Goal: Information Seeking & Learning: Learn about a topic

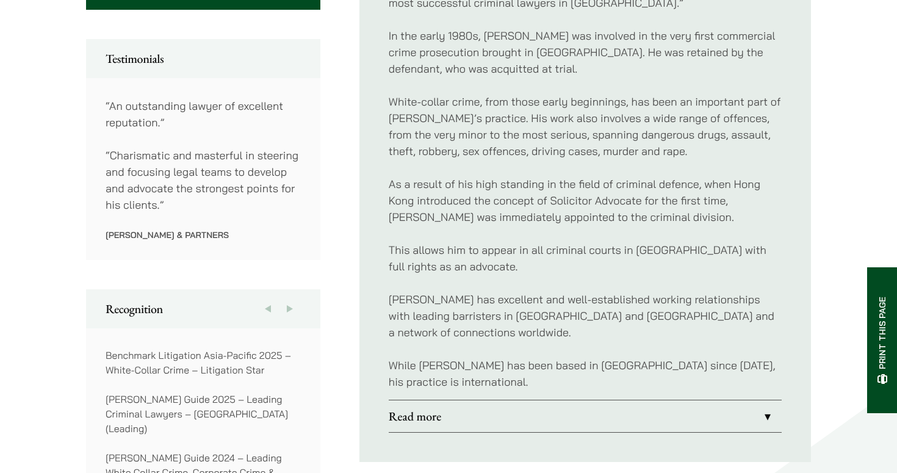
scroll to position [680, 0]
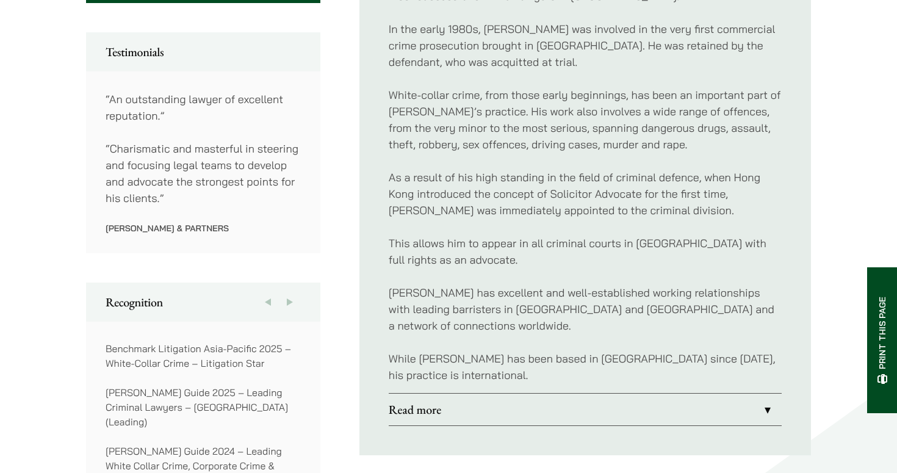
click at [433, 397] on link "Read more" at bounding box center [585, 410] width 393 height 32
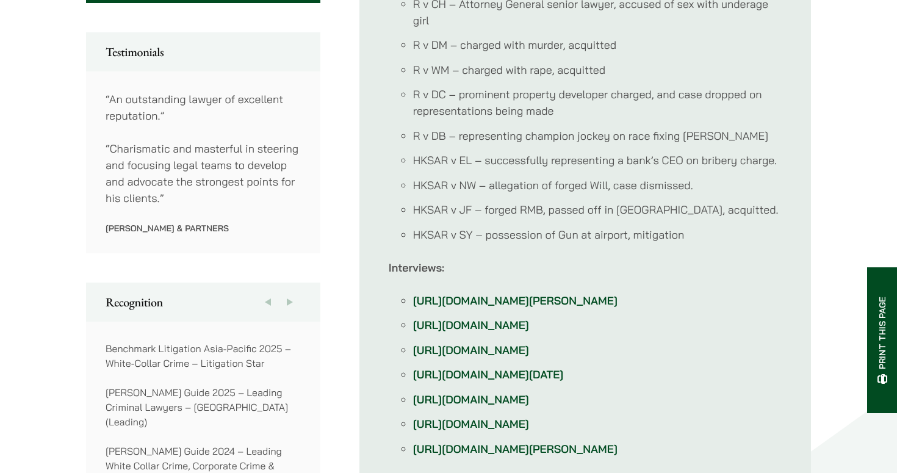
click at [418, 294] on link "http://hk-magazine.com/city-living/article/first-person-jonathan-midgley" at bounding box center [515, 301] width 204 height 14
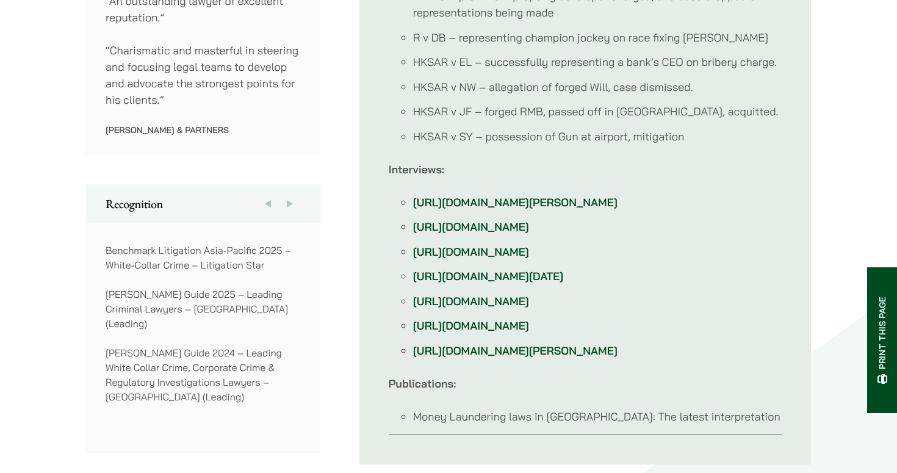
scroll to position [783, 0]
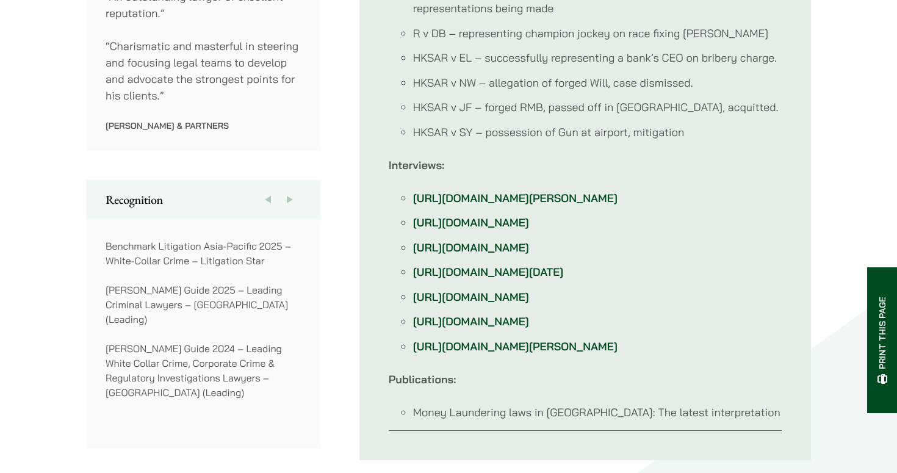
click at [529, 251] on link "https://www.bloomberg.com/news/videos/2014-10-01/think-white-paper-was-wrongly-…" at bounding box center [471, 248] width 116 height 14
click at [564, 279] on link "https://www.bloomberg.com/news/videos/2014-10-01/sunday-showed-the-hk-judiciary…" at bounding box center [488, 272] width 151 height 14
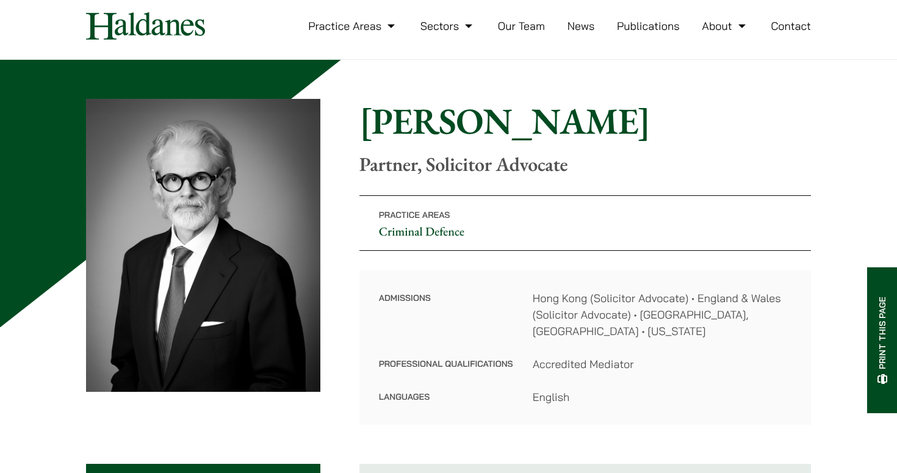
scroll to position [0, 0]
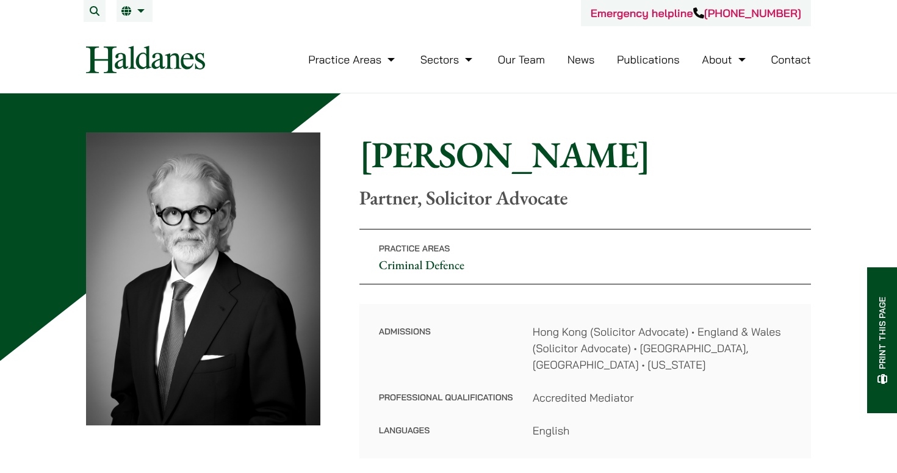
click at [533, 54] on link "Our Team" at bounding box center [521, 59] width 47 height 14
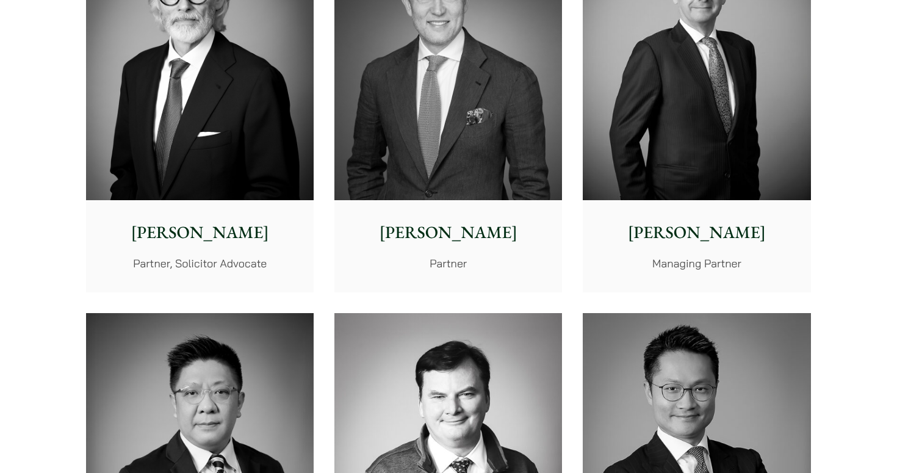
scroll to position [437, 0]
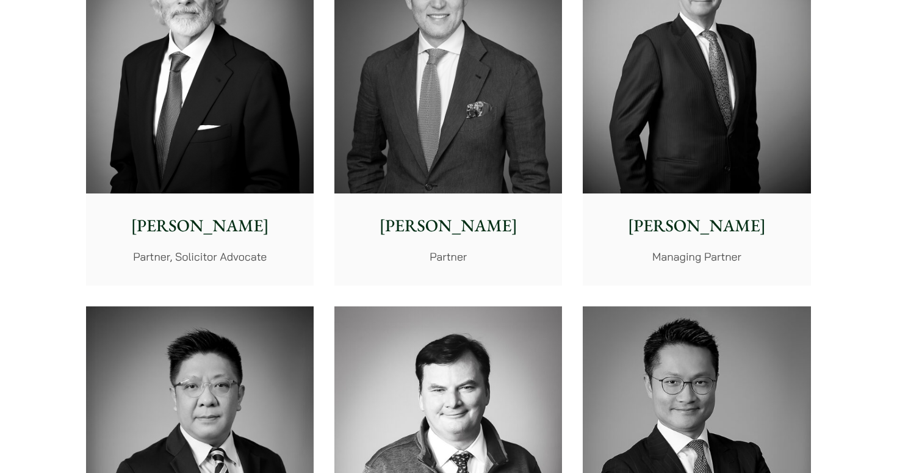
click at [700, 223] on p "Andrew Powner" at bounding box center [697, 226] width 208 height 26
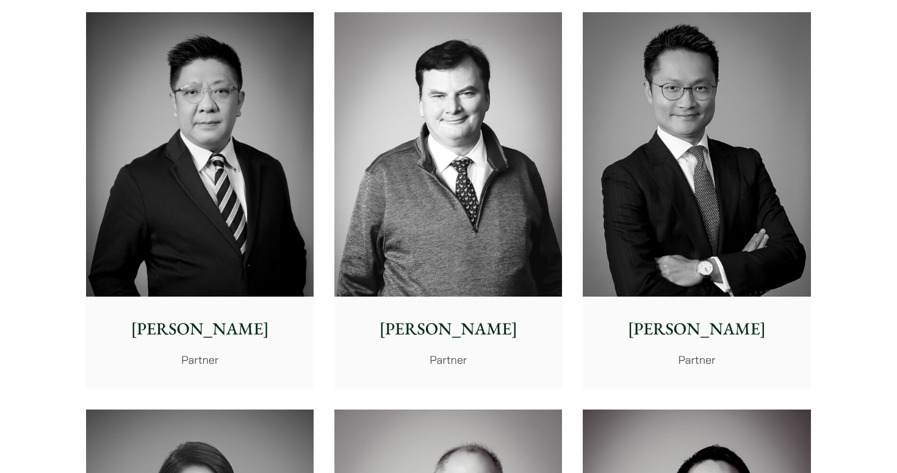
scroll to position [734, 0]
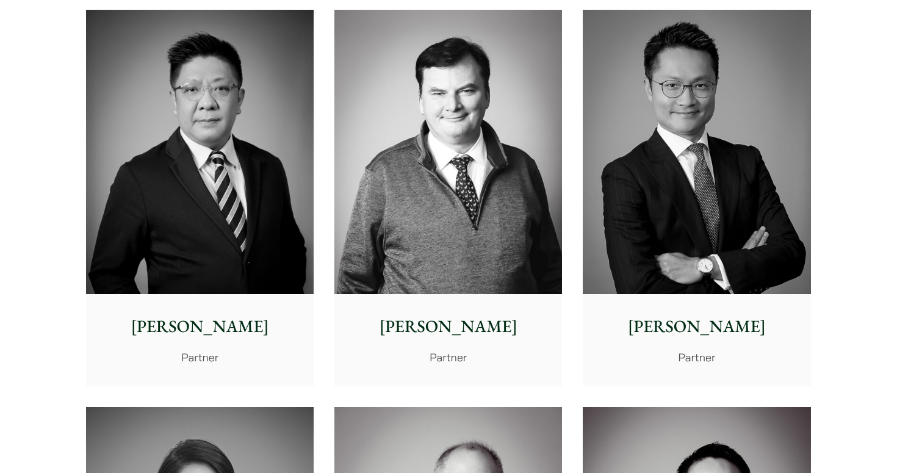
click at [695, 217] on img at bounding box center [697, 152] width 228 height 285
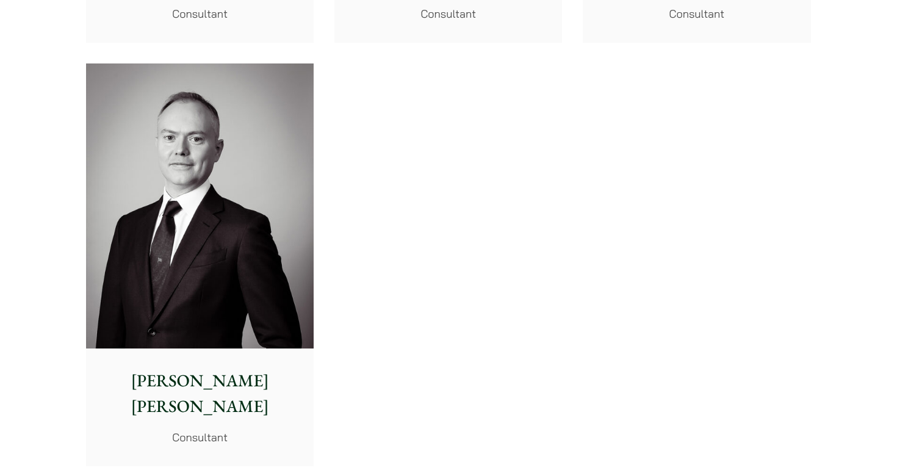
scroll to position [6526, 0]
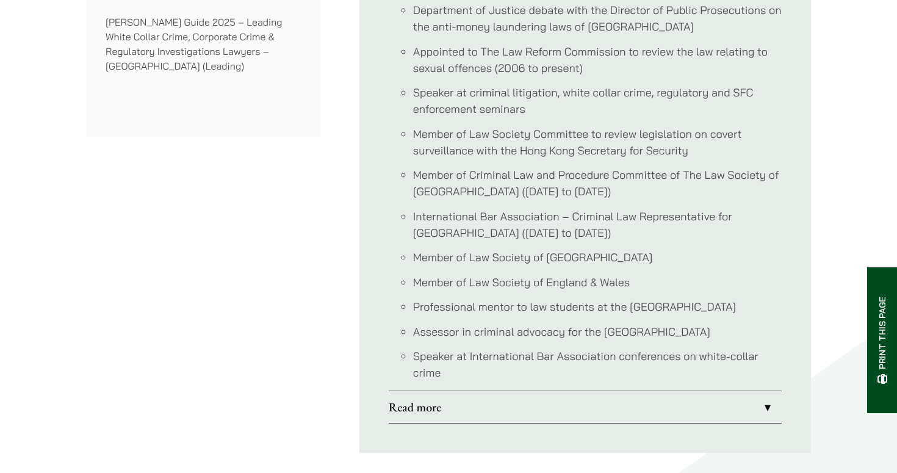
scroll to position [1113, 0]
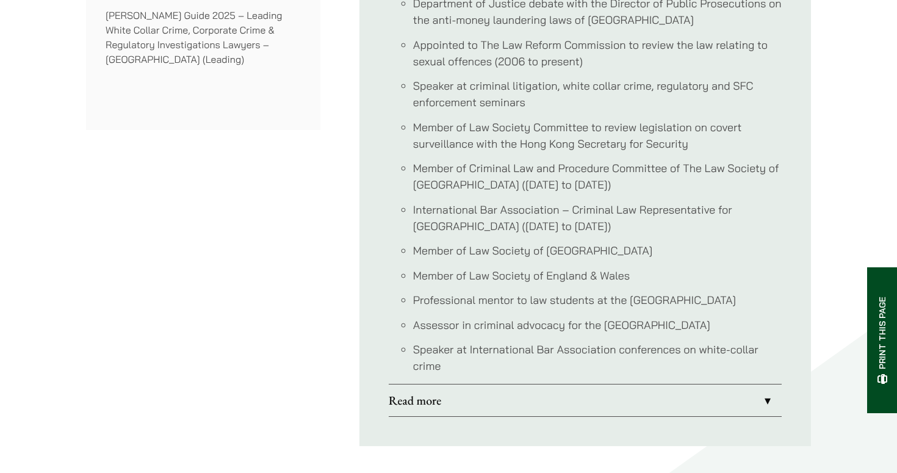
click at [700, 223] on ul "Managing Partner 1997 – Present Department of Justice debate with the Director …" at bounding box center [585, 173] width 393 height 404
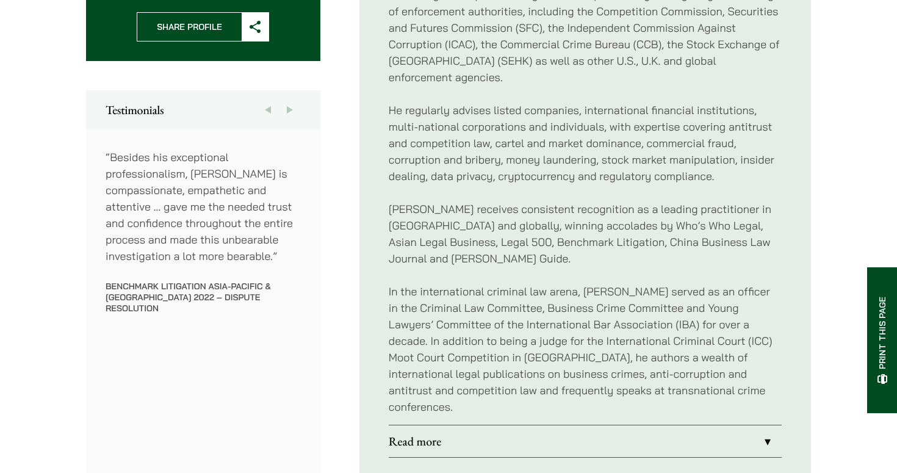
scroll to position [618, 0]
click at [765, 425] on link "Read more" at bounding box center [585, 441] width 393 height 32
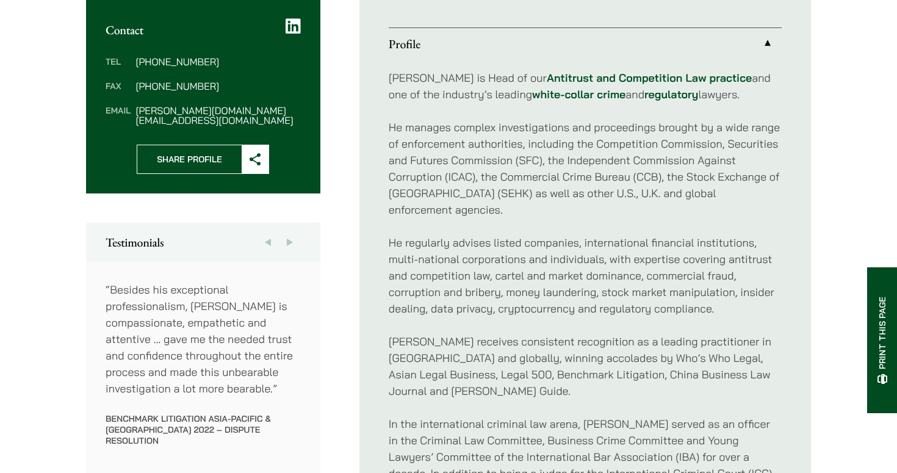
scroll to position [468, 0]
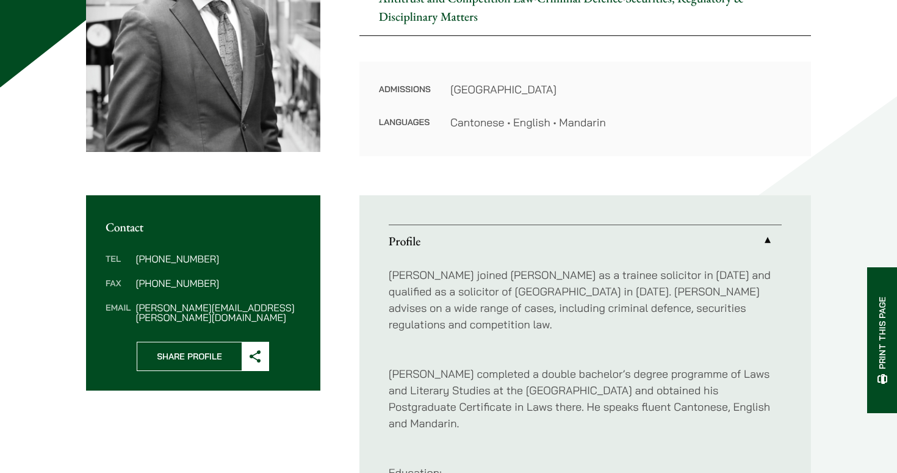
scroll to position [308, 0]
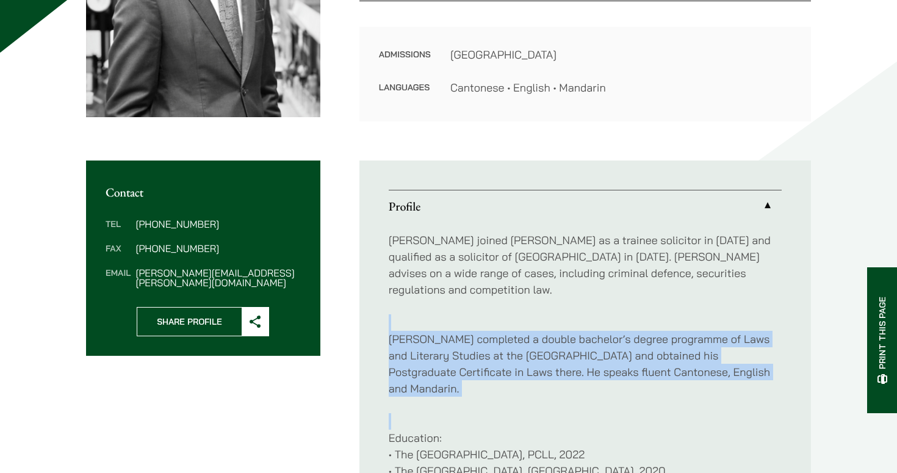
drag, startPoint x: 591, startPoint y: 370, endPoint x: 524, endPoint y: 284, distance: 109.2
click at [524, 284] on div "[PERSON_NAME] joined [PERSON_NAME] as a trainee solicitor in [DATE] and qualifi…" at bounding box center [585, 363] width 393 height 283
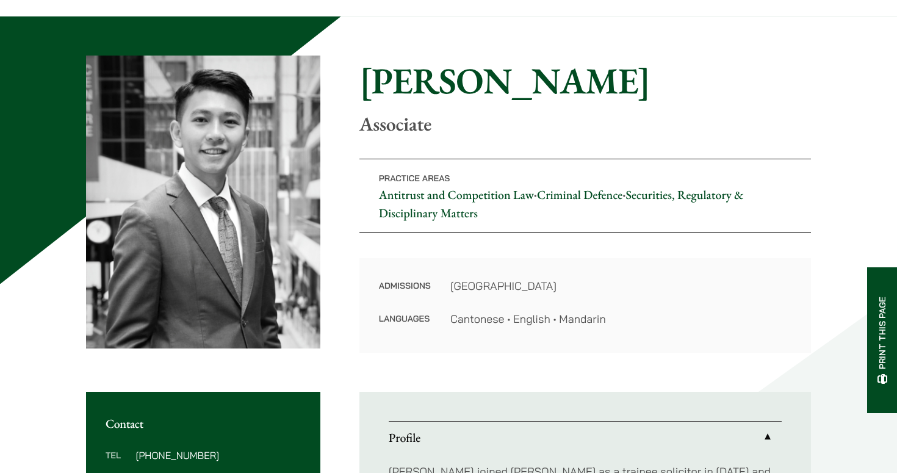
scroll to position [0, 0]
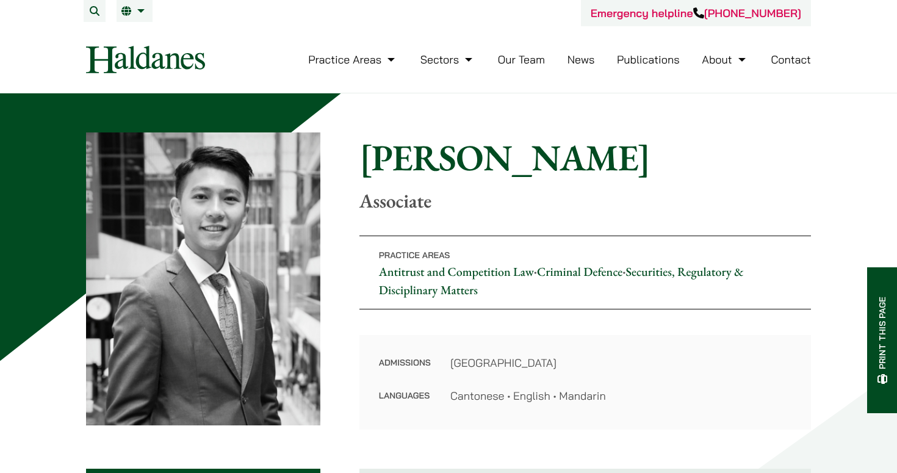
click at [784, 71] on li "Contact" at bounding box center [791, 59] width 40 height 26
click at [784, 65] on link "Contact" at bounding box center [791, 59] width 40 height 14
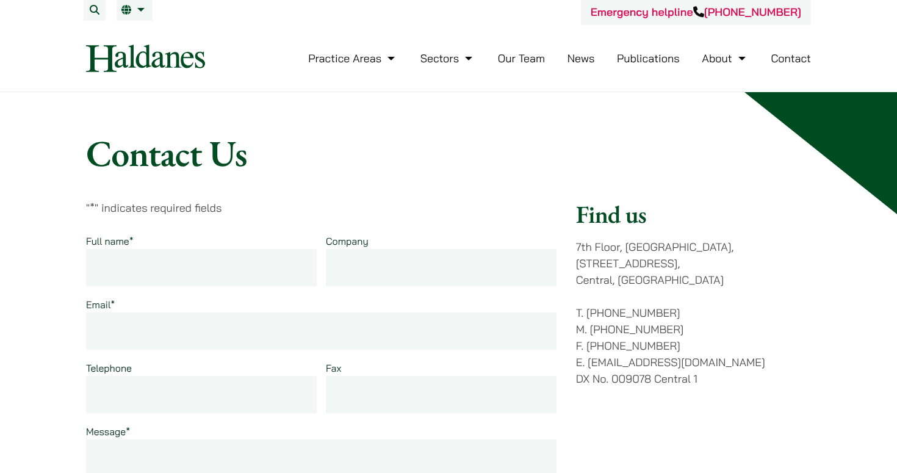
scroll to position [4, 0]
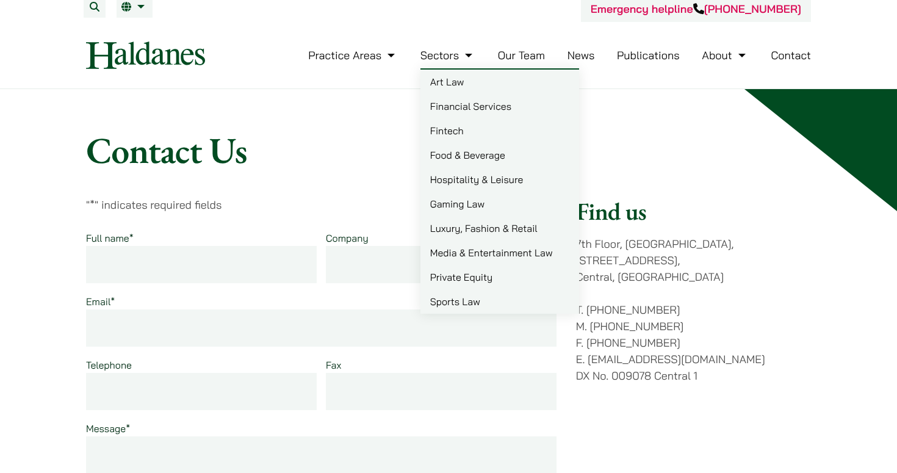
click at [471, 302] on link "Sports Law" at bounding box center [500, 301] width 159 height 24
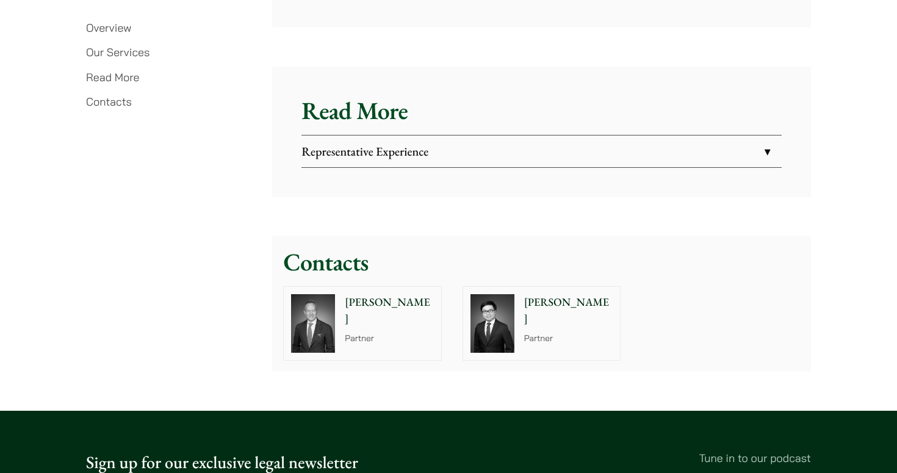
scroll to position [2130, 0]
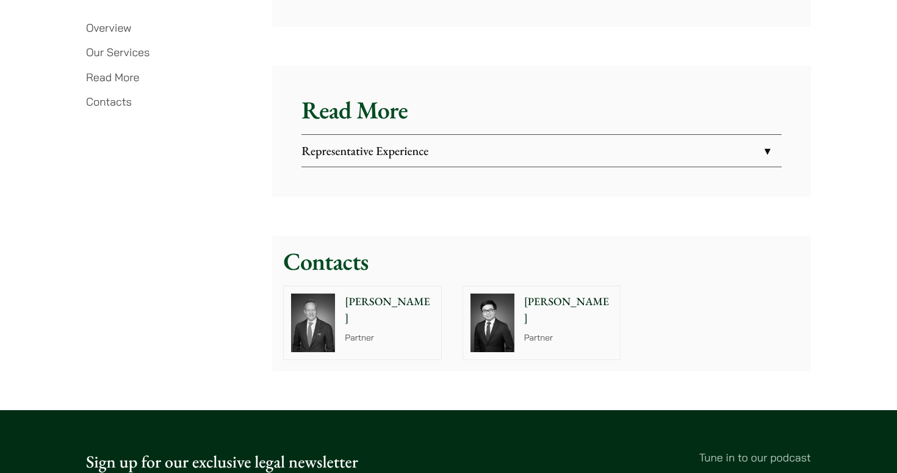
click at [488, 298] on img at bounding box center [493, 323] width 44 height 59
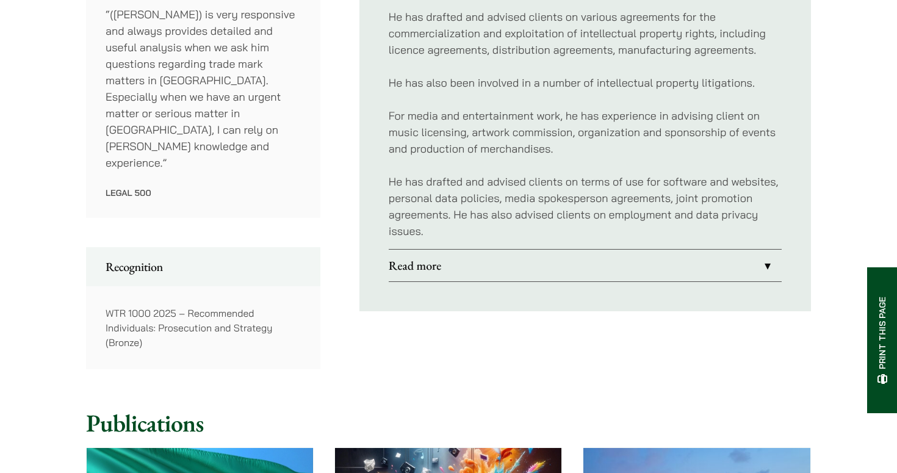
scroll to position [863, 0]
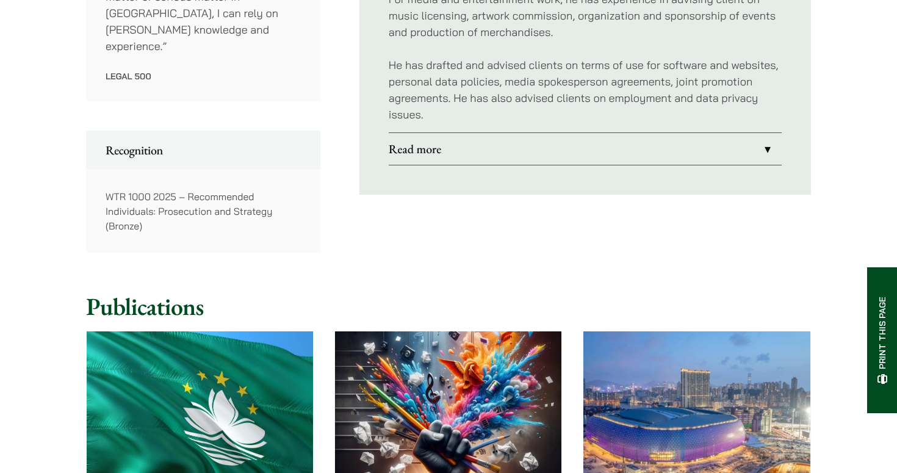
click at [423, 134] on link "Read more" at bounding box center [585, 149] width 393 height 32
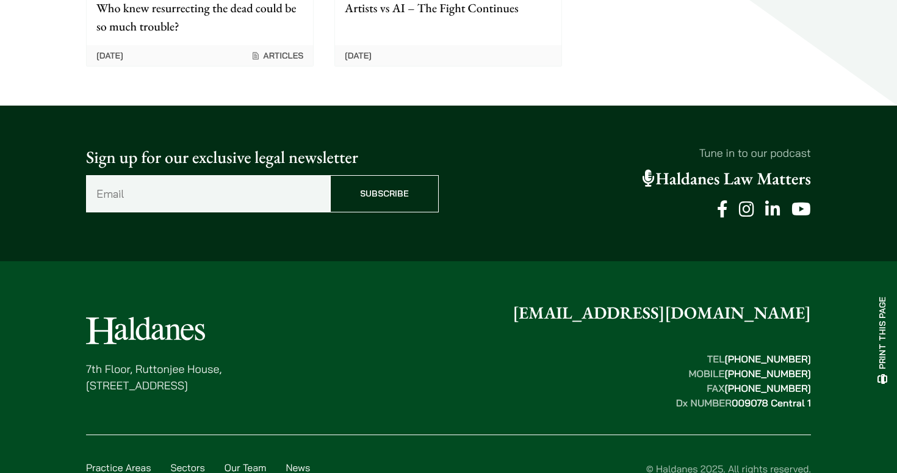
scroll to position [1943, 0]
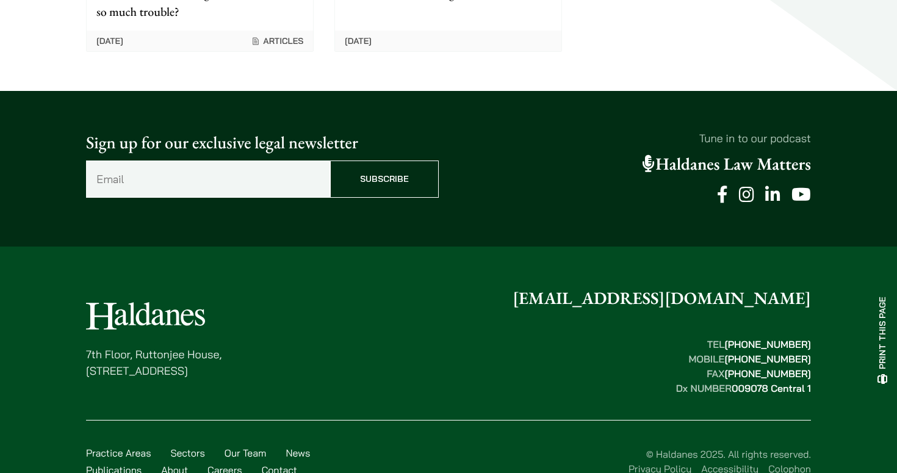
click at [722, 153] on link "Haldanes Law Matters" at bounding box center [727, 164] width 168 height 22
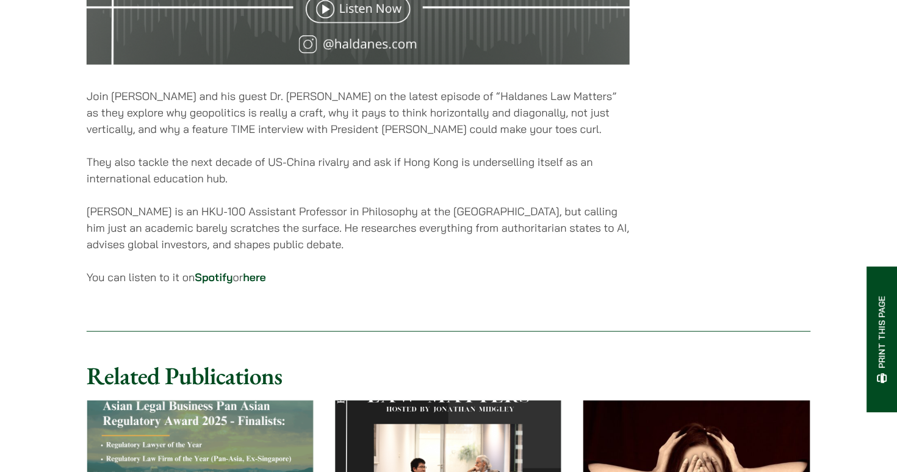
scroll to position [720, 0]
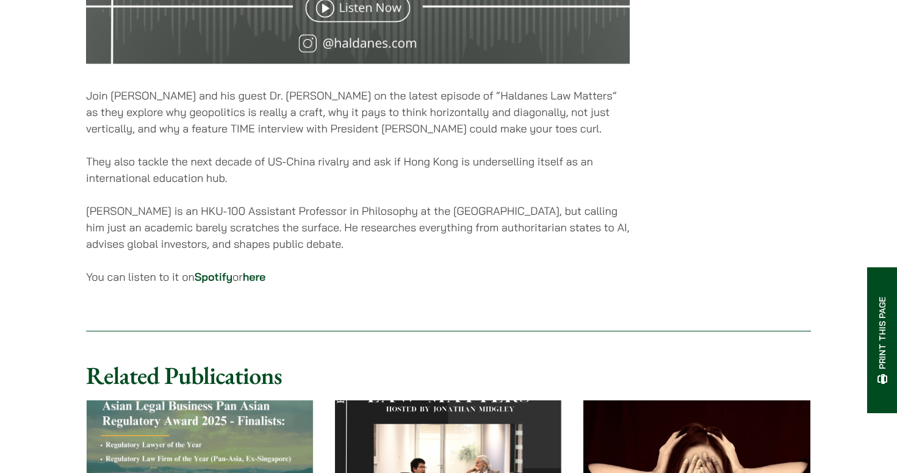
click at [266, 284] on link "here" at bounding box center [254, 277] width 23 height 14
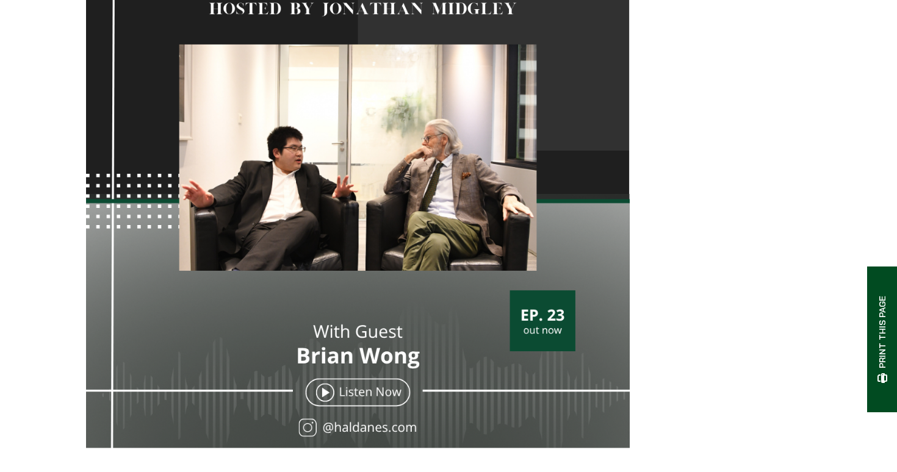
scroll to position [322, 0]
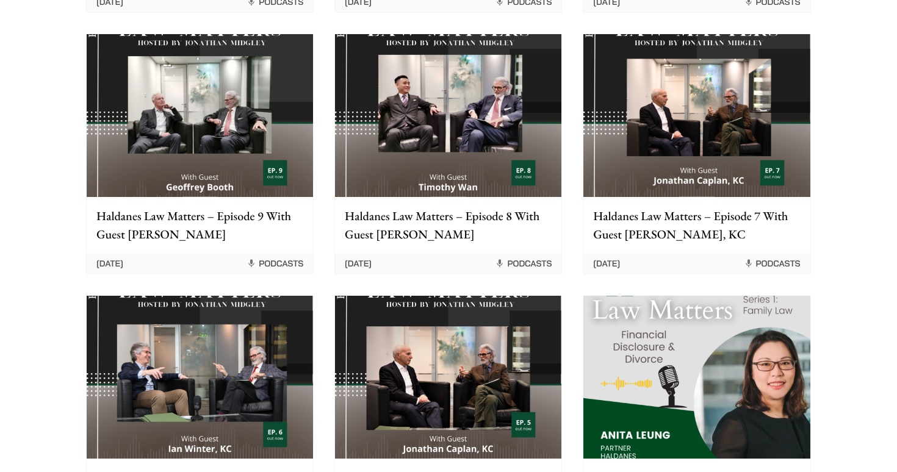
scroll to position [465, 0]
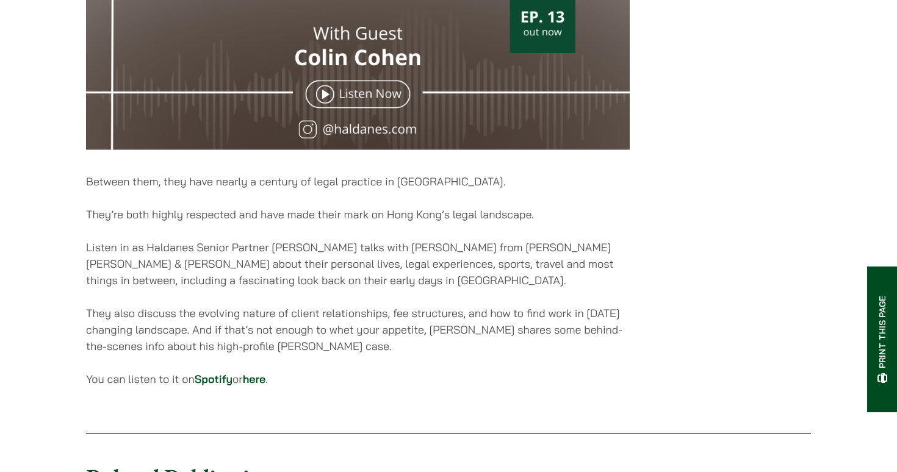
scroll to position [657, 0]
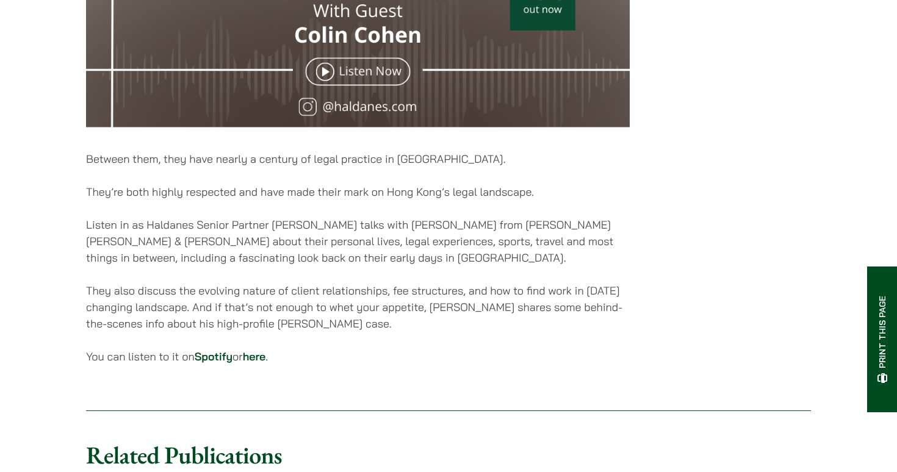
click at [266, 364] on link "here" at bounding box center [254, 357] width 23 height 14
click at [265, 363] on link "here" at bounding box center [254, 357] width 23 height 14
